Goal: Complete application form

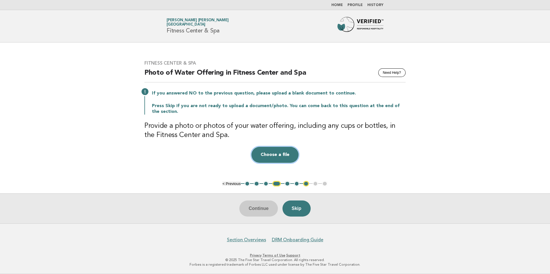
click at [275, 156] on button "Choose a file" at bounding box center [274, 155] width 47 height 16
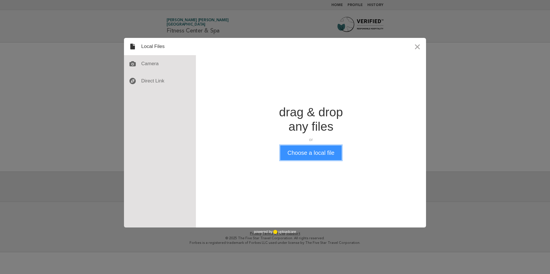
click at [320, 154] on button "Choose a local file" at bounding box center [310, 152] width 61 height 15
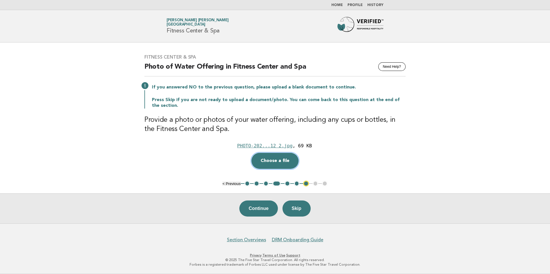
click at [275, 163] on button "Choose a file" at bounding box center [274, 161] width 47 height 16
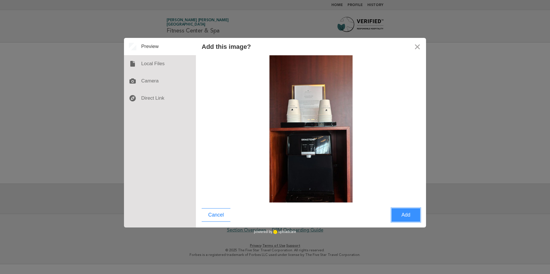
click at [361, 170] on button "Add" at bounding box center [405, 215] width 29 height 14
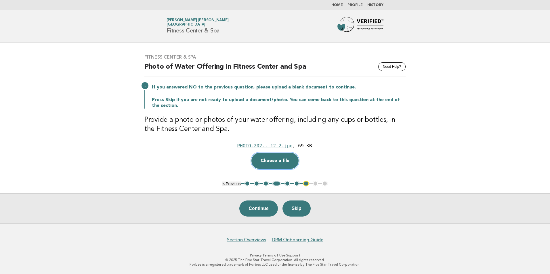
click at [279, 162] on button "Choose a file" at bounding box center [274, 161] width 47 height 16
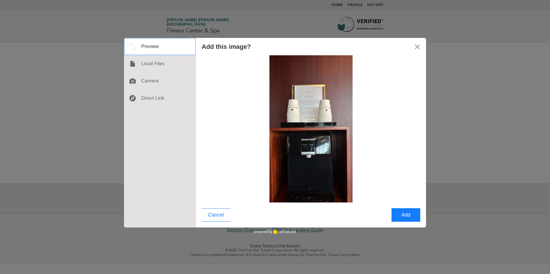
click at [152, 49] on div at bounding box center [160, 46] width 72 height 17
click at [155, 65] on div at bounding box center [160, 63] width 72 height 17
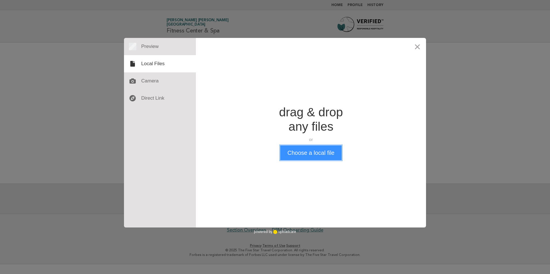
click at [316, 153] on button "Choose a local file" at bounding box center [310, 152] width 61 height 15
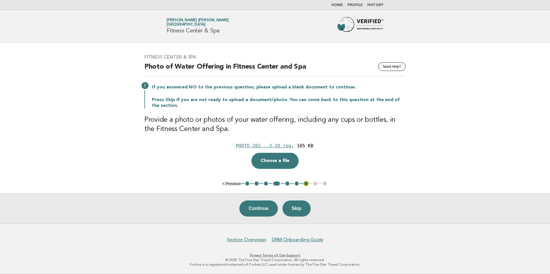
click at [304, 170] on button "7" at bounding box center [306, 184] width 6 height 6
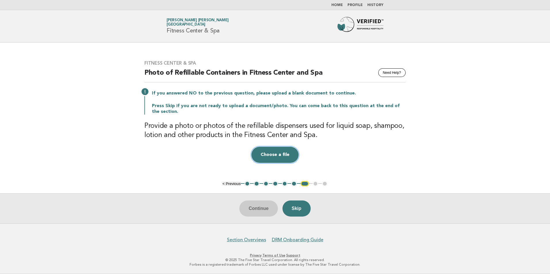
click at [282, 154] on button "Choose a file" at bounding box center [274, 155] width 47 height 16
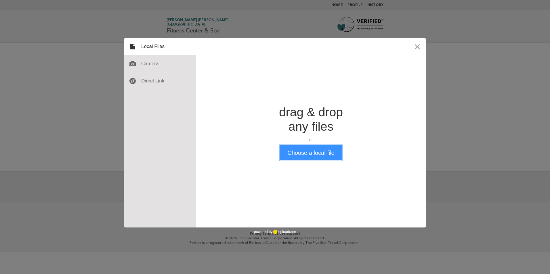
click at [313, 158] on button "Choose a local file" at bounding box center [310, 152] width 61 height 15
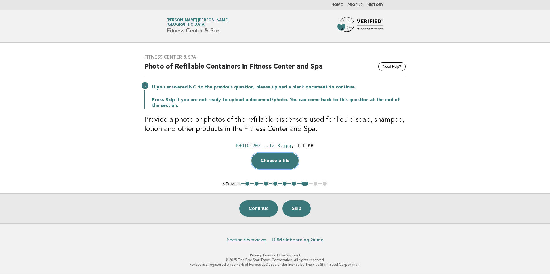
click at [275, 160] on button "Choose a file" at bounding box center [274, 161] width 47 height 16
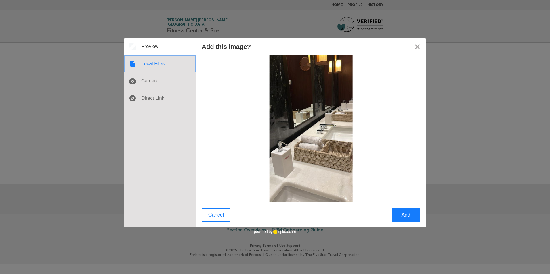
click at [155, 65] on div at bounding box center [160, 63] width 72 height 17
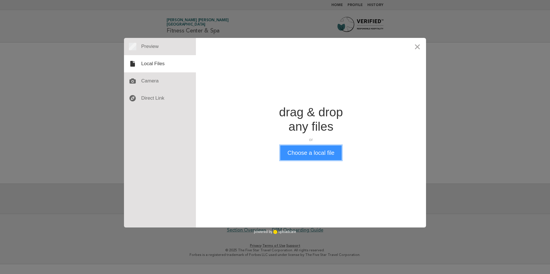
click at [319, 156] on button "Choose a local file" at bounding box center [310, 152] width 61 height 15
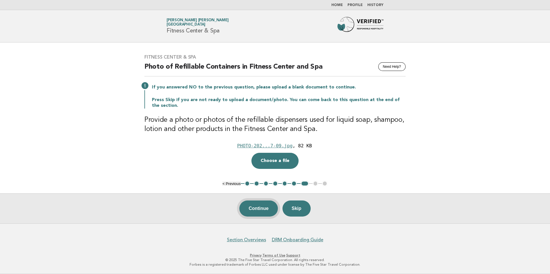
click at [255, 170] on button "Continue" at bounding box center [258, 209] width 38 height 16
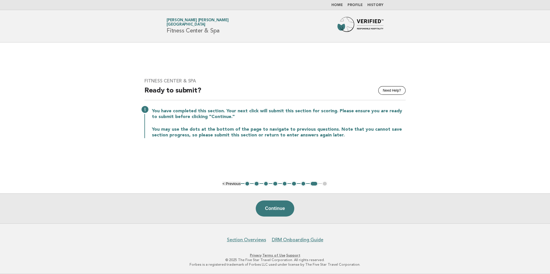
click at [246, 170] on button "1" at bounding box center [247, 184] width 6 height 6
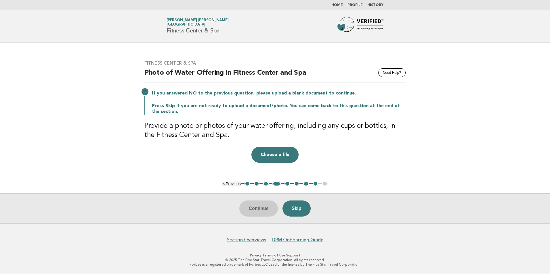
click at [255, 170] on button "2" at bounding box center [257, 184] width 6 height 6
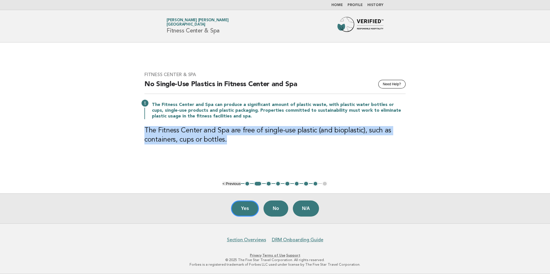
drag, startPoint x: 144, startPoint y: 130, endPoint x: 228, endPoint y: 142, distance: 84.8
click at [228, 142] on div "Fitness Center & Spa Need Help? No Single-Use Plastics in Fitness Center and Sp…" at bounding box center [274, 111] width 275 height 93
drag, startPoint x: 228, startPoint y: 142, endPoint x: 218, endPoint y: 142, distance: 10.4
click at [218, 142] on h3 "The Fitness Center and Spa are free of single-use plastic (and bioplastic), suc…" at bounding box center [274, 135] width 261 height 18
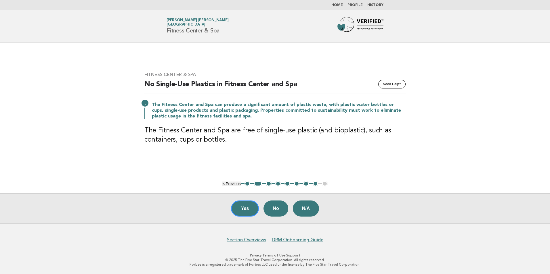
click at [268, 170] on button "3" at bounding box center [269, 184] width 6 height 6
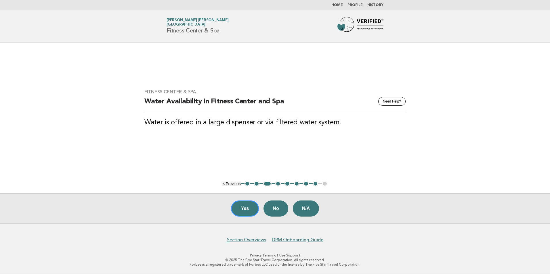
click at [277, 170] on button "4" at bounding box center [278, 184] width 6 height 6
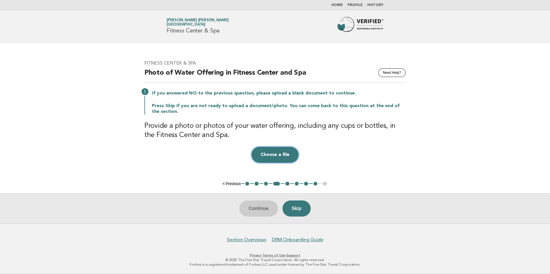
click at [281, 156] on button "Choose a file" at bounding box center [274, 155] width 47 height 16
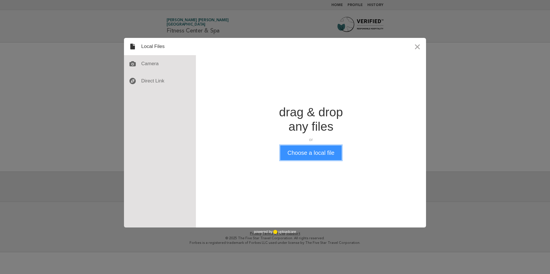
click at [304, 156] on button "Choose a local file" at bounding box center [310, 152] width 61 height 15
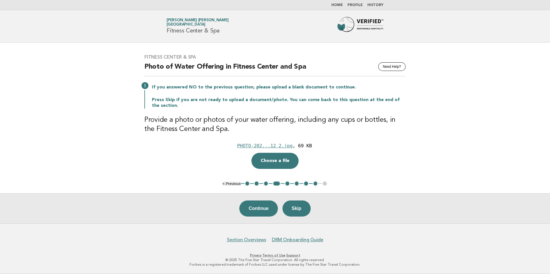
click at [287, 170] on button "5" at bounding box center [287, 184] width 6 height 6
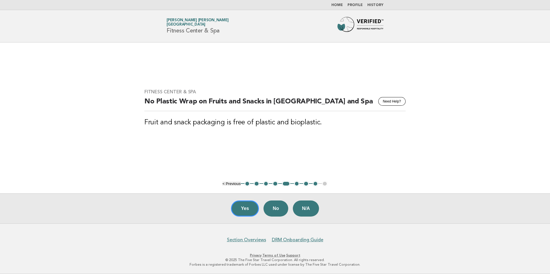
click at [297, 170] on button "6" at bounding box center [297, 184] width 6 height 6
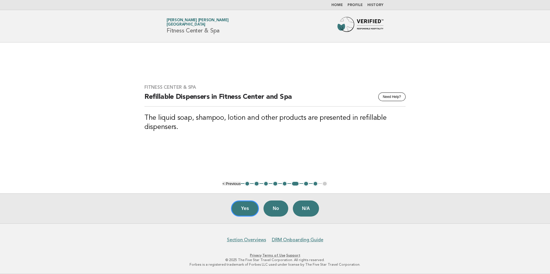
click at [306, 170] on button "7" at bounding box center [306, 184] width 6 height 6
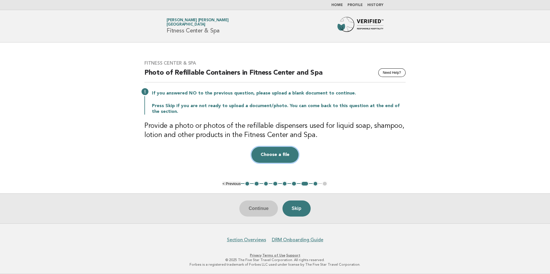
click at [282, 154] on button "Choose a file" at bounding box center [274, 155] width 47 height 16
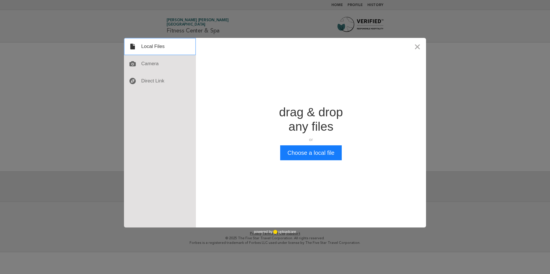
click at [153, 47] on div at bounding box center [160, 46] width 72 height 17
click at [319, 156] on button "Choose a local file" at bounding box center [310, 152] width 61 height 15
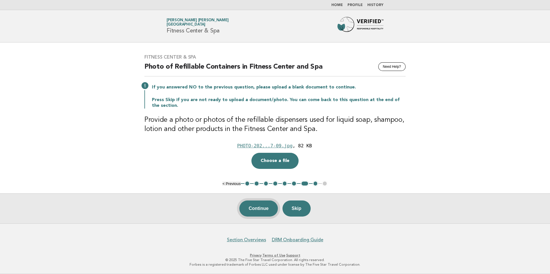
click at [263, 170] on button "Continue" at bounding box center [258, 209] width 38 height 16
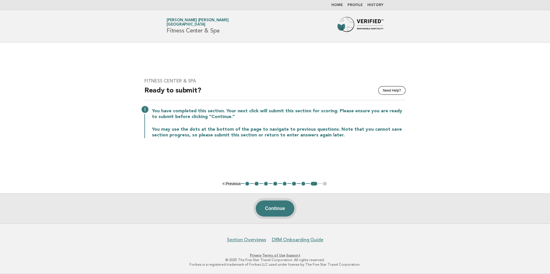
click at [274, 170] on button "Continue" at bounding box center [275, 209] width 38 height 16
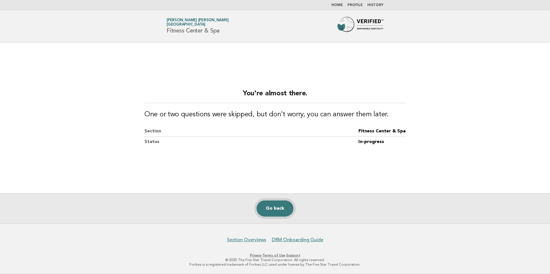
click at [265, 170] on link "Go back" at bounding box center [274, 209] width 37 height 16
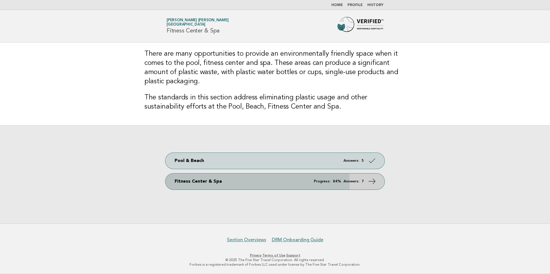
click at [368, 183] on icon at bounding box center [372, 181] width 8 height 8
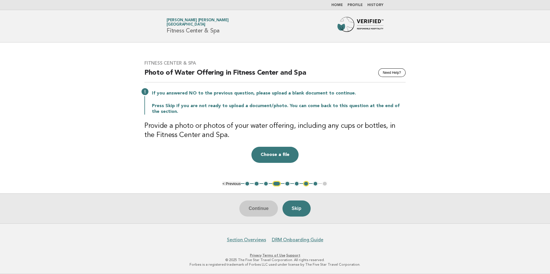
click at [276, 184] on button "4" at bounding box center [276, 184] width 8 height 6
click at [272, 155] on button "Choose a file" at bounding box center [274, 155] width 47 height 16
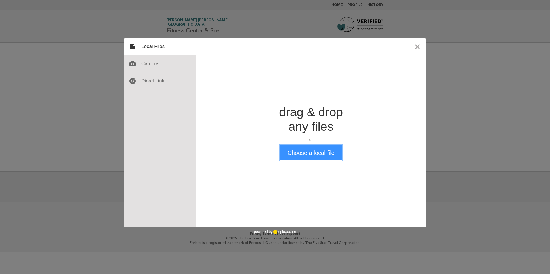
click at [311, 155] on button "Choose a local file" at bounding box center [310, 152] width 61 height 15
click at [416, 45] on button "Close" at bounding box center [417, 46] width 17 height 17
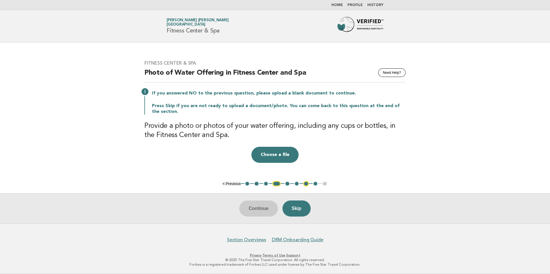
click at [171, 95] on p "If you answered NO to the previous question, please upload a blank document to …" at bounding box center [279, 94] width 254 height 6
click at [235, 185] on button "< Previous" at bounding box center [231, 184] width 18 height 4
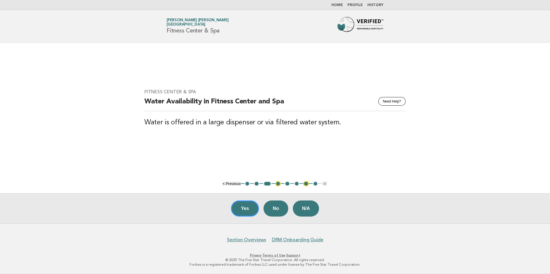
click at [235, 185] on button "< Previous" at bounding box center [231, 184] width 18 height 4
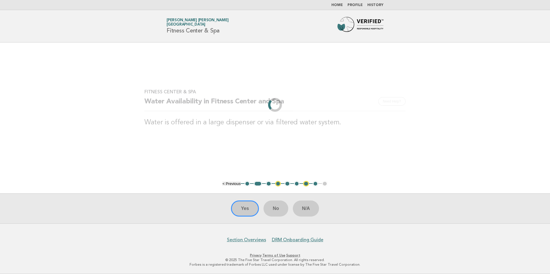
click at [235, 185] on li "< Previous" at bounding box center [231, 184] width 18 height 4
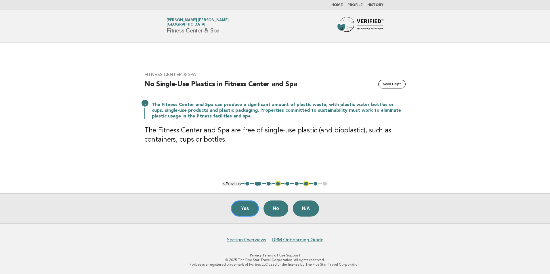
click at [235, 185] on button "< Previous" at bounding box center [231, 184] width 18 height 4
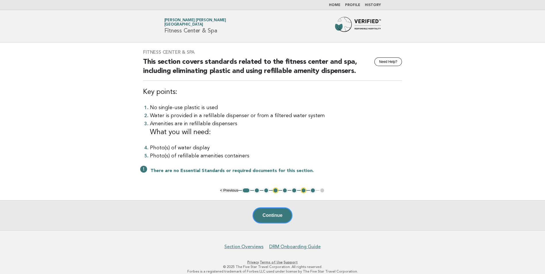
click at [276, 191] on button "4" at bounding box center [276, 191] width 6 height 6
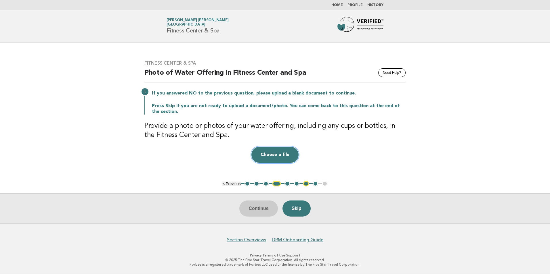
click at [280, 155] on button "Choose a file" at bounding box center [274, 155] width 47 height 16
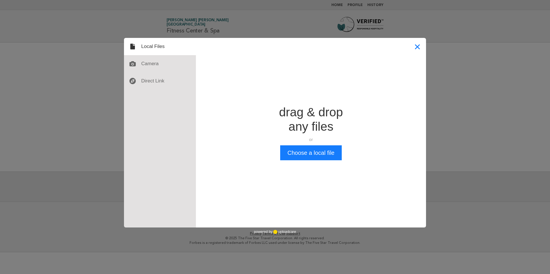
click at [419, 45] on button "Close" at bounding box center [417, 46] width 17 height 17
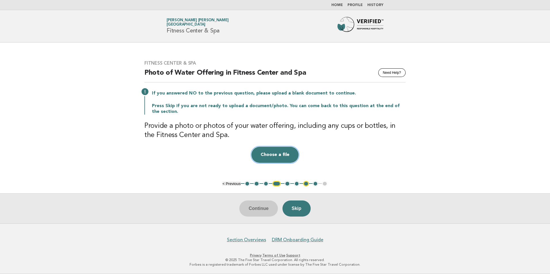
click at [271, 156] on button "Choose a file" at bounding box center [274, 155] width 47 height 16
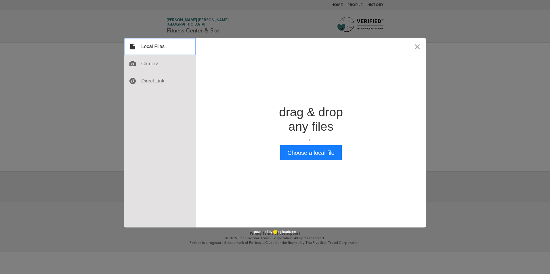
click at [152, 47] on div at bounding box center [160, 46] width 72 height 17
click at [297, 154] on button "Choose a local file" at bounding box center [310, 152] width 61 height 15
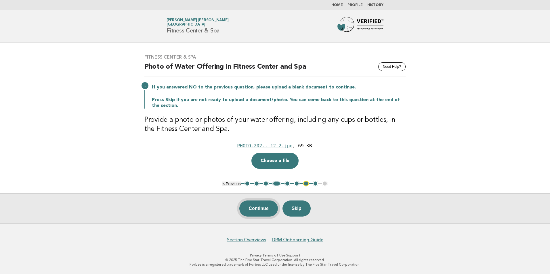
click at [259, 212] on button "Continue" at bounding box center [258, 209] width 38 height 16
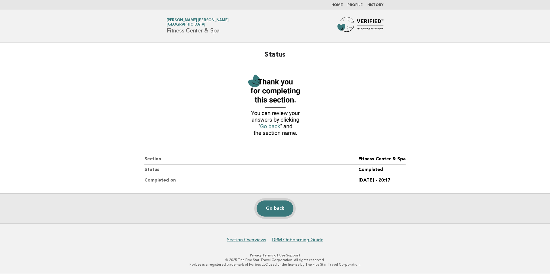
click at [273, 212] on link "Go back" at bounding box center [274, 209] width 37 height 16
